Goal: Task Accomplishment & Management: Manage account settings

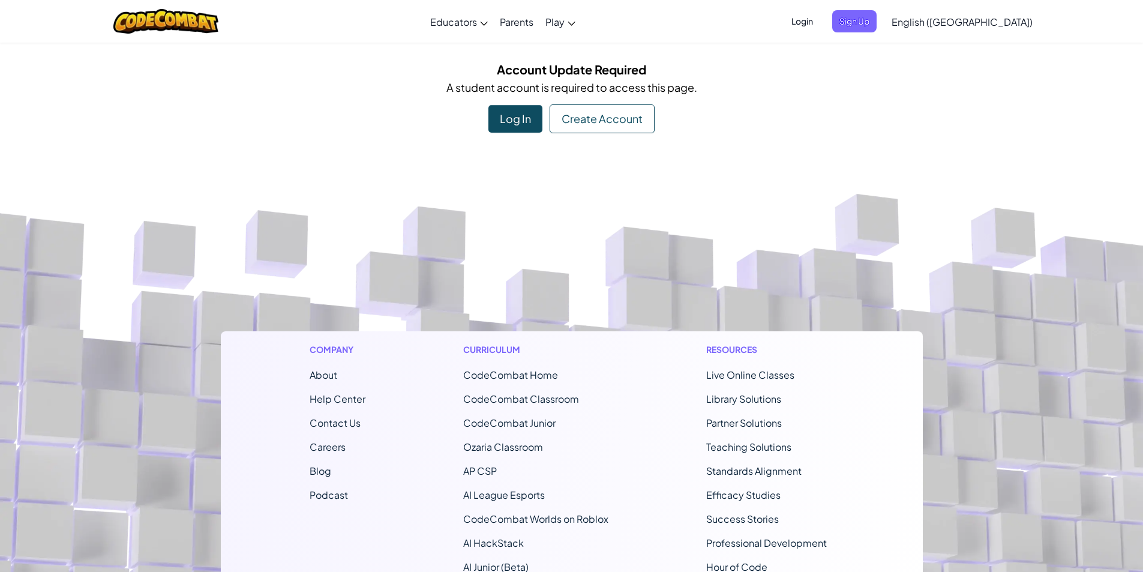
click at [516, 119] on div "Log In" at bounding box center [516, 119] width 54 height 28
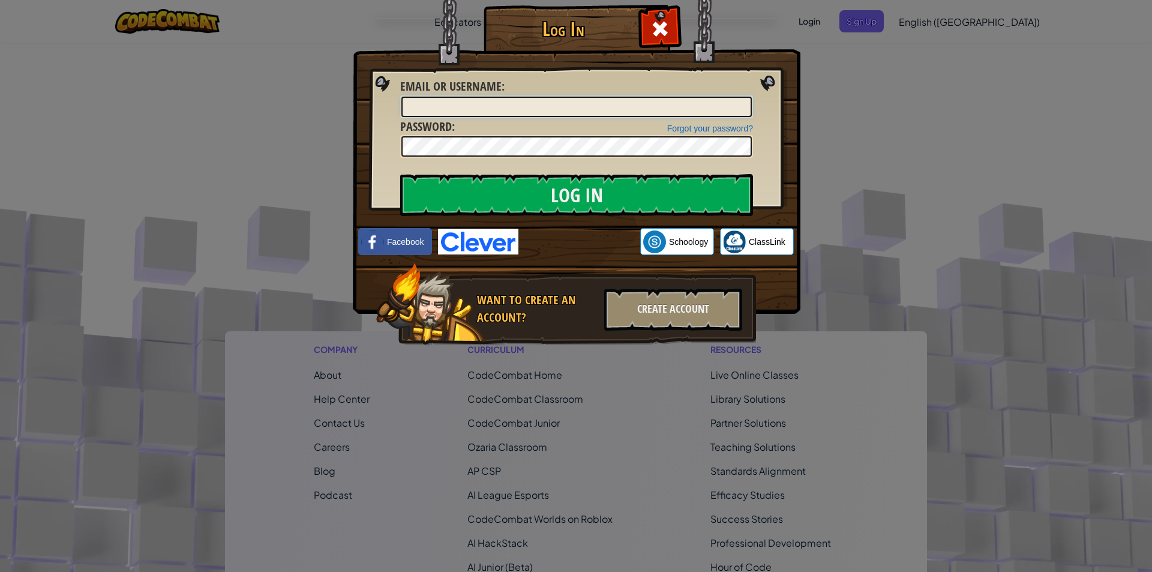
click at [514, 105] on input "Email or Username :" at bounding box center [577, 107] width 351 height 20
type input "TristanCoxC"
click at [400, 174] on input "Log In" at bounding box center [576, 195] width 353 height 42
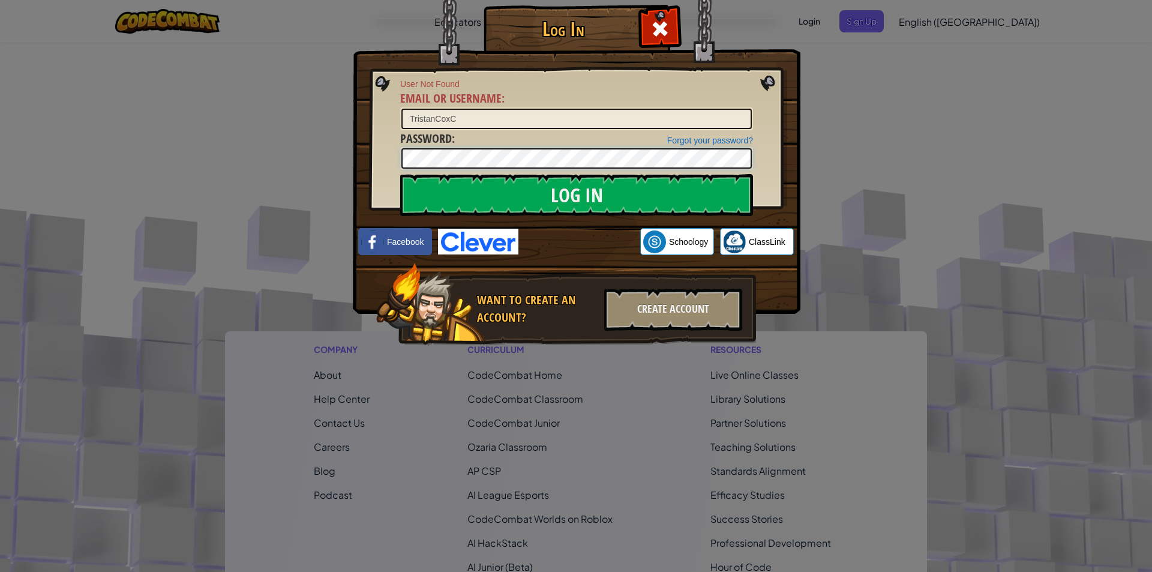
click at [376, 182] on div "Log In User Not Found Email or Username : TristanCoxC Forgot your password? Pas…" at bounding box center [576, 192] width 400 height 349
click at [400, 174] on input "Log In" at bounding box center [576, 195] width 353 height 42
click at [772, 82] on img at bounding box center [577, 139] width 448 height 349
click at [676, 140] on link "Forgot your password?" at bounding box center [710, 141] width 86 height 10
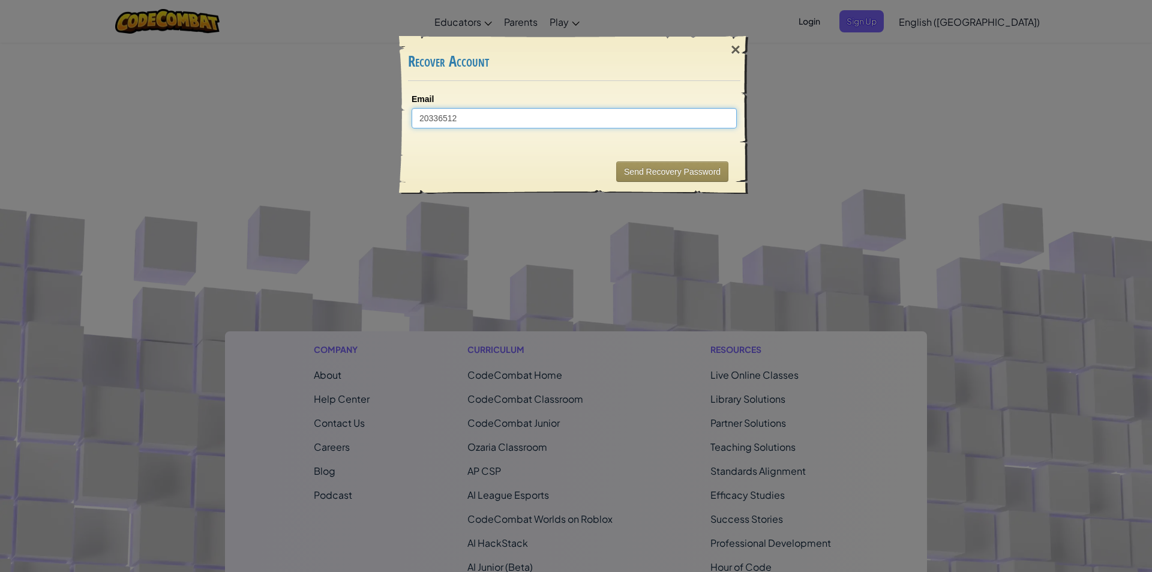
type input "203365127"
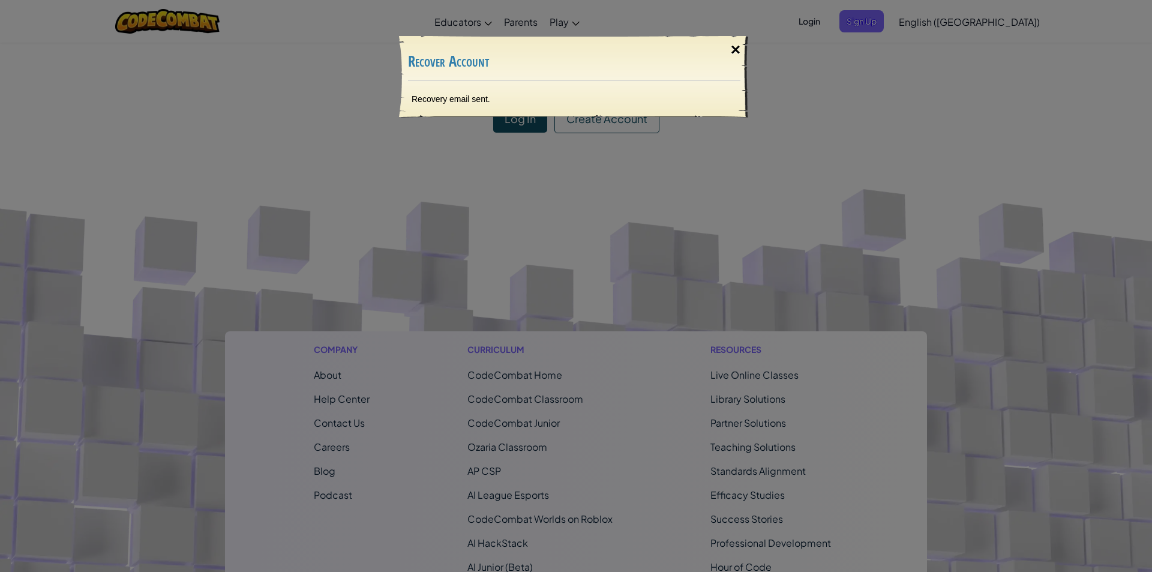
click at [736, 47] on div "×" at bounding box center [736, 49] width 28 height 35
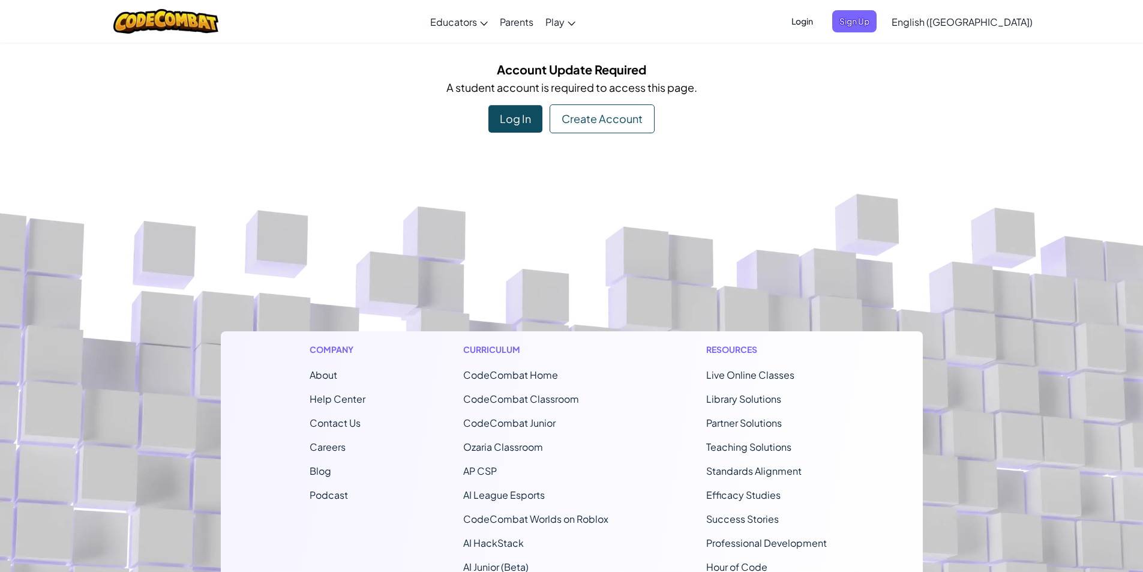
click at [820, 17] on span "Login" at bounding box center [802, 21] width 36 height 22
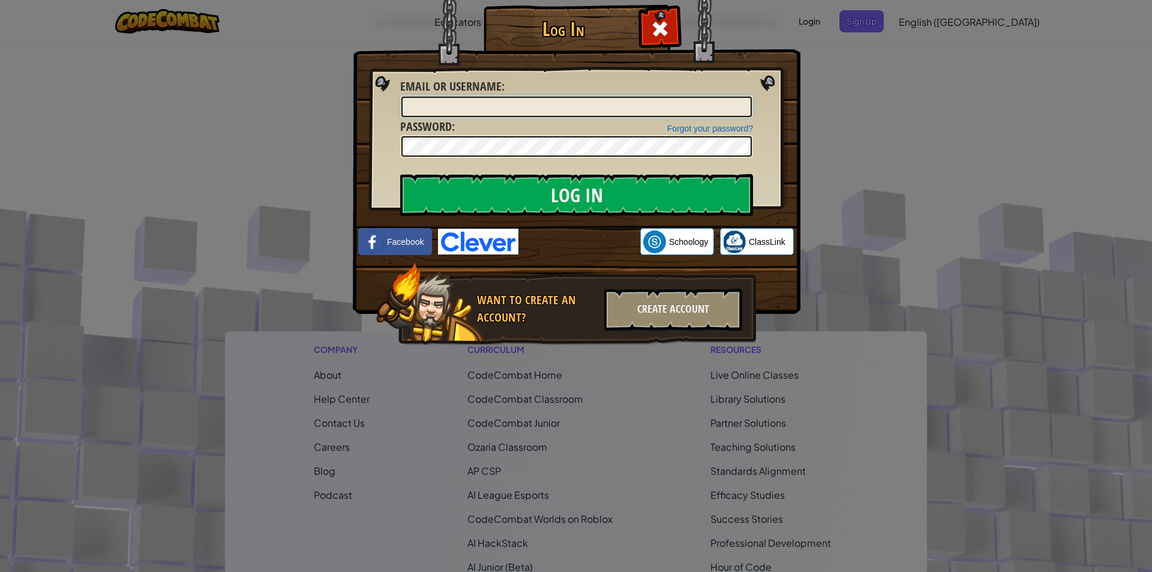
click at [531, 106] on input "Email or Username :" at bounding box center [577, 107] width 351 height 20
type input "TristanCoxC"
click at [400, 174] on input "Log In" at bounding box center [576, 195] width 353 height 42
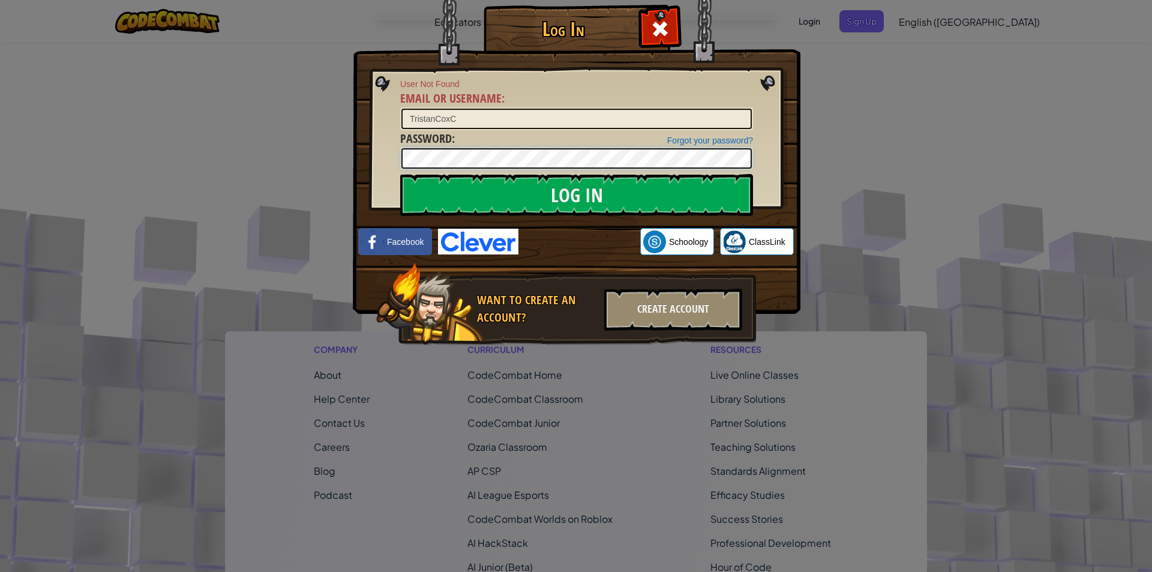
click at [186, 148] on div "Log In User Not Found Email or Username : TristanCoxC Forgot your password? Pas…" at bounding box center [576, 286] width 1152 height 572
click at [522, 124] on input "TristanCoxC" at bounding box center [577, 119] width 351 height 20
click at [400, 174] on input "Log In" at bounding box center [576, 195] width 353 height 42
click at [433, 185] on input "Log In" at bounding box center [576, 195] width 353 height 42
click at [697, 134] on div "Forgot your password?" at bounding box center [710, 140] width 86 height 12
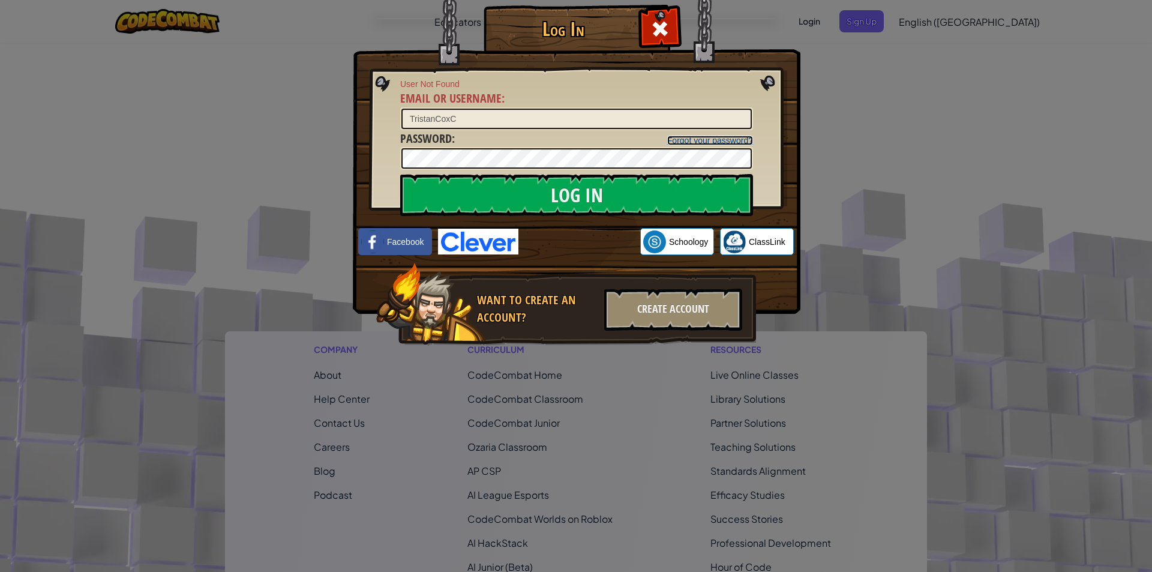
click at [700, 142] on link "Forgot your password?" at bounding box center [710, 141] width 86 height 10
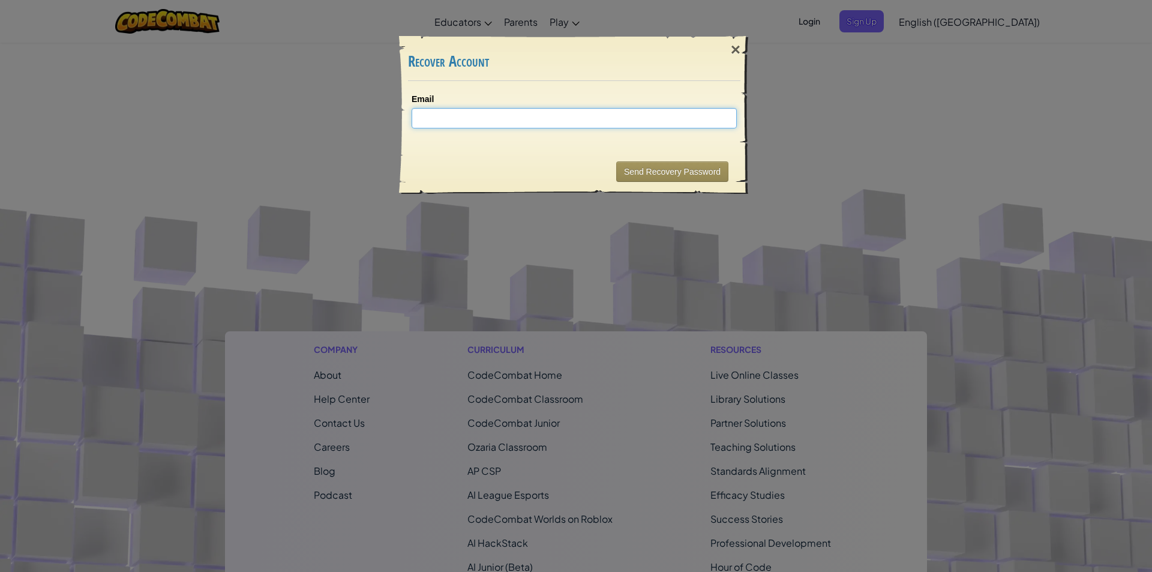
click at [514, 118] on input "Email" at bounding box center [574, 118] width 325 height 20
click at [739, 45] on div "×" at bounding box center [736, 49] width 28 height 35
